Goal: Check status: Check status

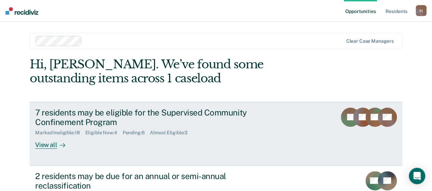
click at [46, 145] on div "View all" at bounding box center [54, 142] width 38 height 13
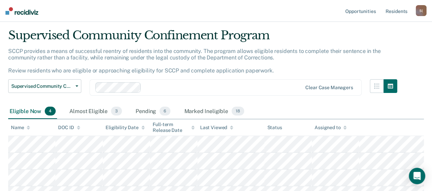
scroll to position [68, 0]
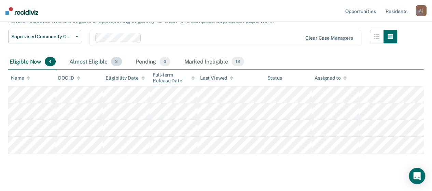
click at [99, 62] on div "Almost Eligible 3" at bounding box center [95, 61] width 55 height 15
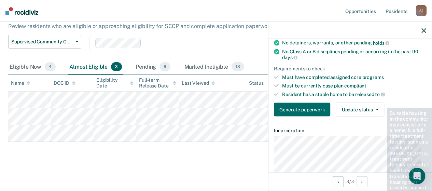
scroll to position [137, 0]
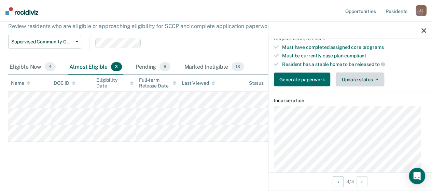
click at [375, 78] on button "Update status" at bounding box center [360, 80] width 48 height 14
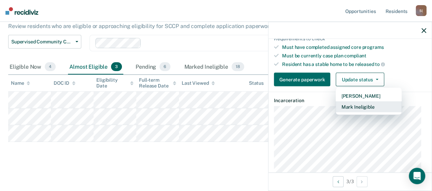
click at [371, 103] on button "Mark Ineligible" at bounding box center [369, 107] width 66 height 11
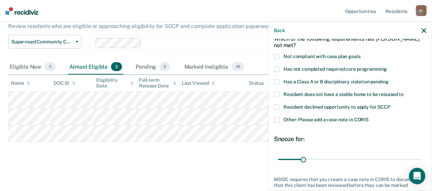
scroll to position [32, 0]
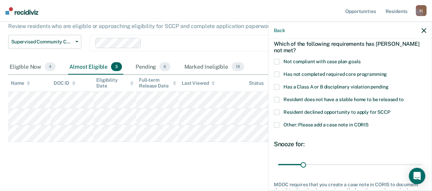
click at [277, 74] on span at bounding box center [276, 74] width 5 height 5
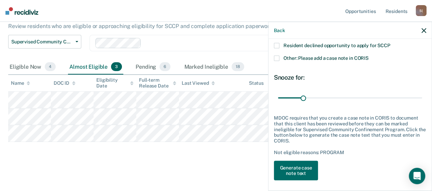
scroll to position [101, 0]
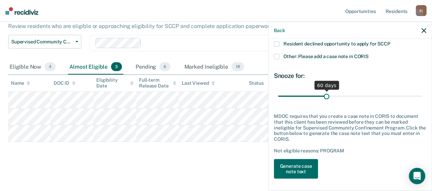
drag, startPoint x: 303, startPoint y: 94, endPoint x: 325, endPoint y: 98, distance: 21.9
type input "60"
click at [325, 98] on input "range" at bounding box center [350, 96] width 144 height 12
click at [307, 165] on button "Generate case note text" at bounding box center [296, 169] width 44 height 20
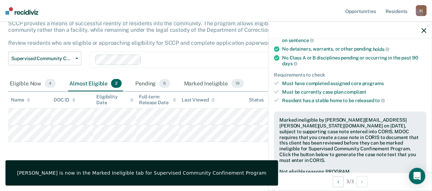
click at [427, 29] on div at bounding box center [350, 30] width 163 height 17
click at [424, 28] on icon "button" at bounding box center [424, 30] width 5 height 5
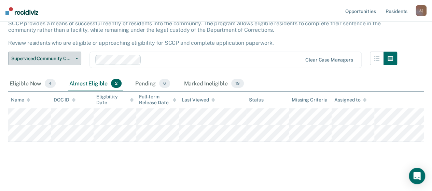
click at [78, 52] on button "Supervised Community Confinement Program" at bounding box center [44, 59] width 73 height 14
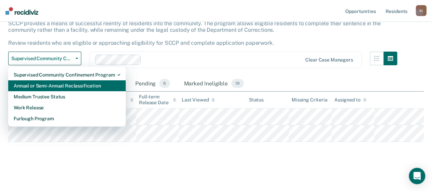
click at [64, 80] on div "Annual or Semi-Annual Reclassification" at bounding box center [67, 85] width 107 height 11
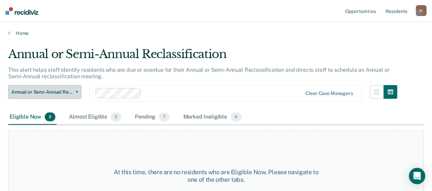
click at [77, 91] on icon "button" at bounding box center [77, 91] width 3 height 1
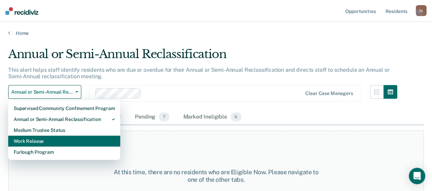
click at [48, 143] on div "Work Release" at bounding box center [64, 141] width 101 height 11
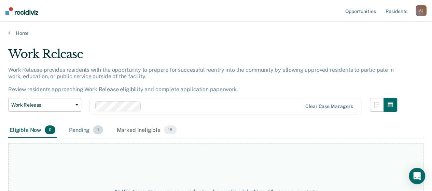
click at [84, 132] on div "Pending 1" at bounding box center [86, 130] width 37 height 15
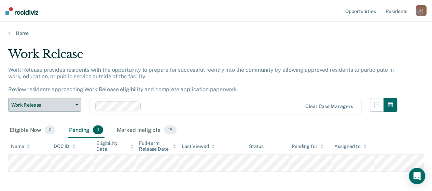
click at [78, 105] on button "Work Release" at bounding box center [44, 105] width 73 height 14
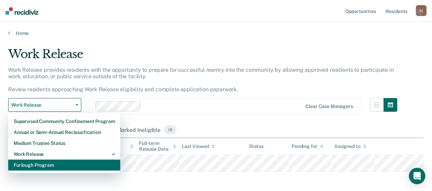
click at [53, 161] on div "Furlough Program" at bounding box center [64, 165] width 101 height 11
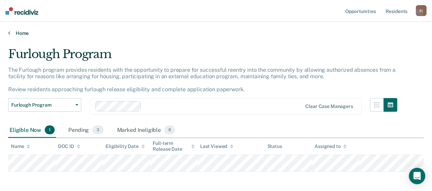
click at [24, 35] on link "Home" at bounding box center [216, 33] width 416 height 6
